Goal: Find specific page/section: Find specific page/section

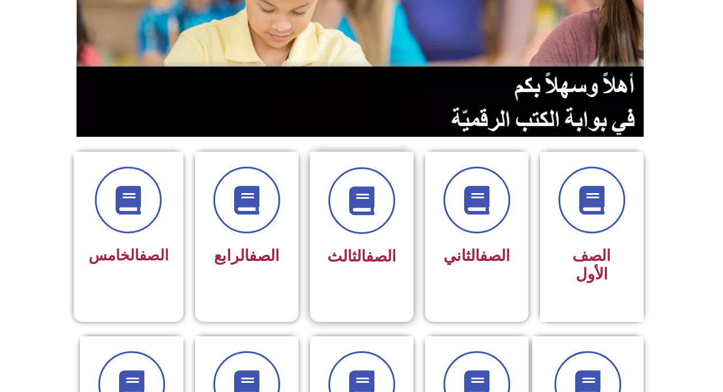
scroll to position [173, 0]
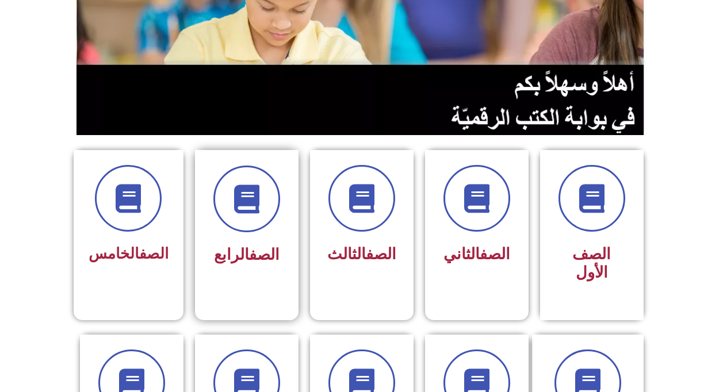
click at [276, 270] on div "الصف الرابع" at bounding box center [247, 226] width 104 height 152
click at [236, 217] on span at bounding box center [247, 199] width 74 height 74
click at [237, 256] on span "الصف الرابع" at bounding box center [247, 255] width 66 height 18
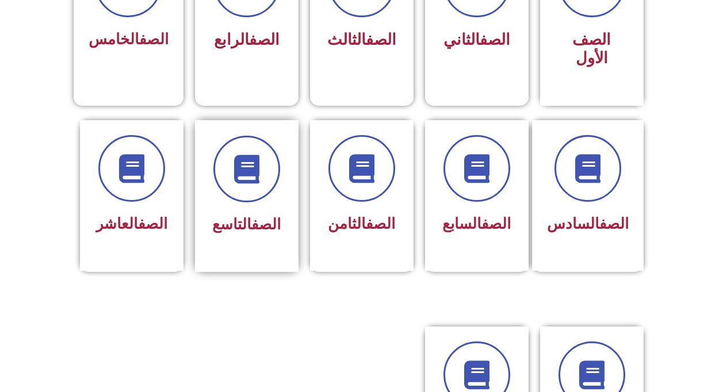
scroll to position [230, 0]
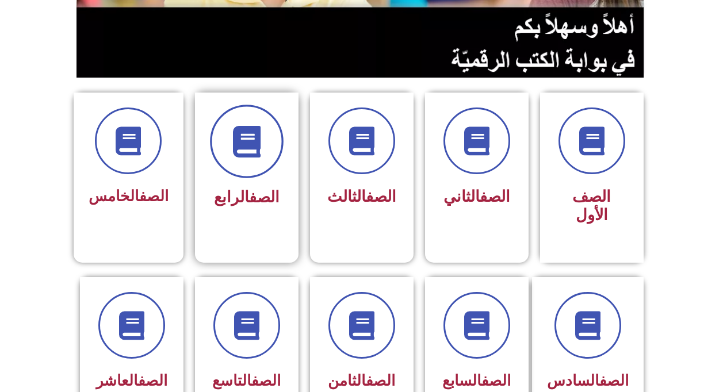
click at [239, 163] on span at bounding box center [247, 142] width 74 height 74
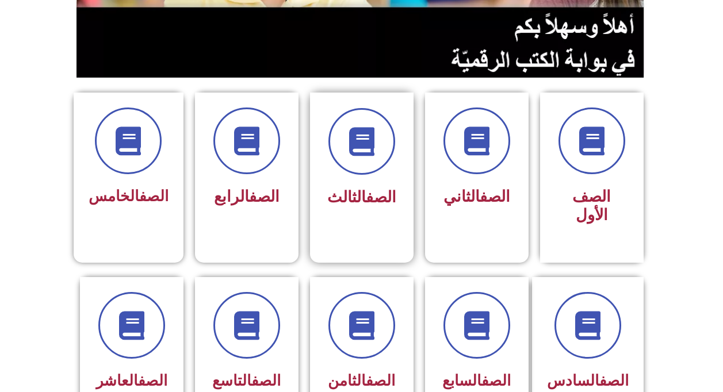
click at [343, 178] on div "الصف الثالث" at bounding box center [362, 160] width 72 height 104
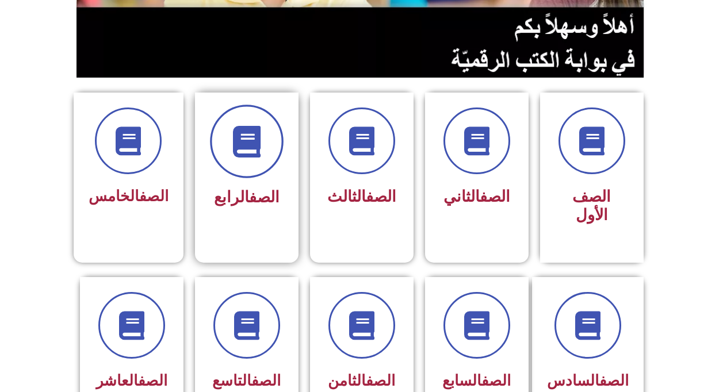
click at [243, 167] on span at bounding box center [247, 142] width 74 height 74
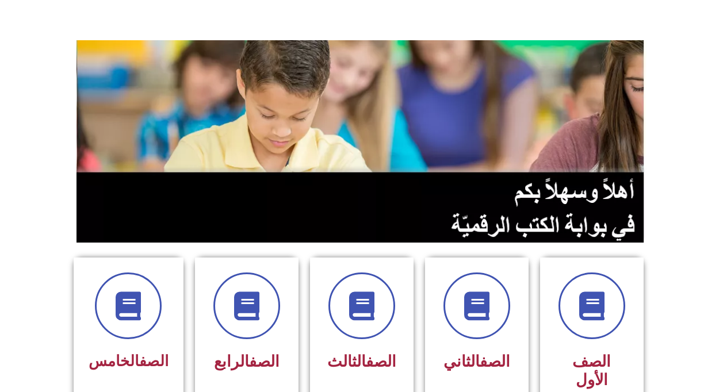
scroll to position [58, 0]
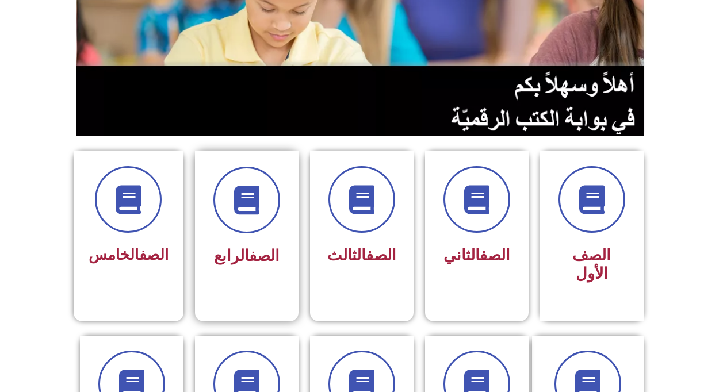
scroll to position [173, 0]
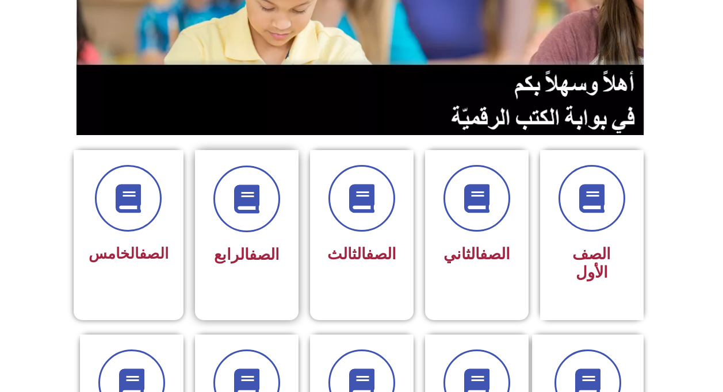
click at [242, 247] on span "الصف الرابع" at bounding box center [247, 255] width 66 height 18
click at [258, 233] on div "الصف الرابع" at bounding box center [247, 218] width 72 height 104
